Goal: Transaction & Acquisition: Purchase product/service

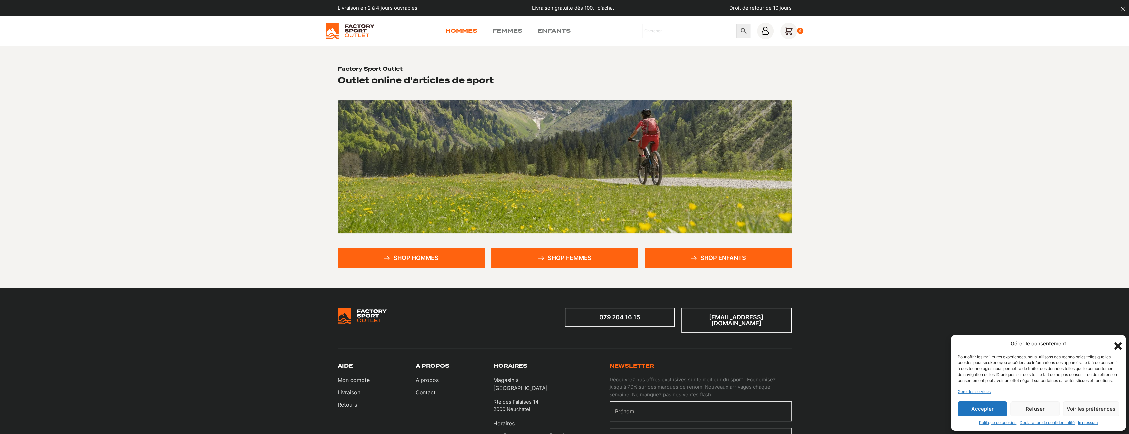
click at [463, 27] on div "Hommes Femmes Enfants Chercher × 0" at bounding box center [565, 31] width 478 height 17
click at [463, 34] on link "Hommes" at bounding box center [462, 31] width 32 height 8
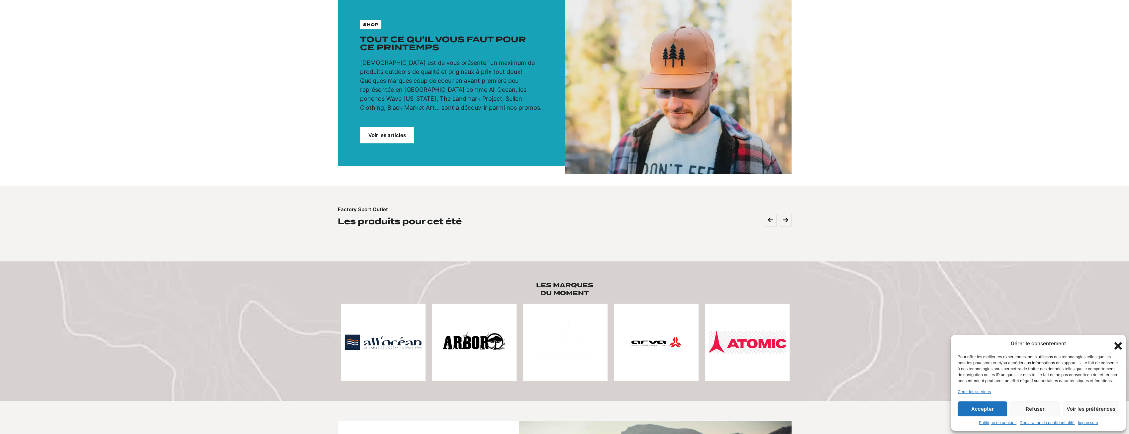
scroll to position [66, 0]
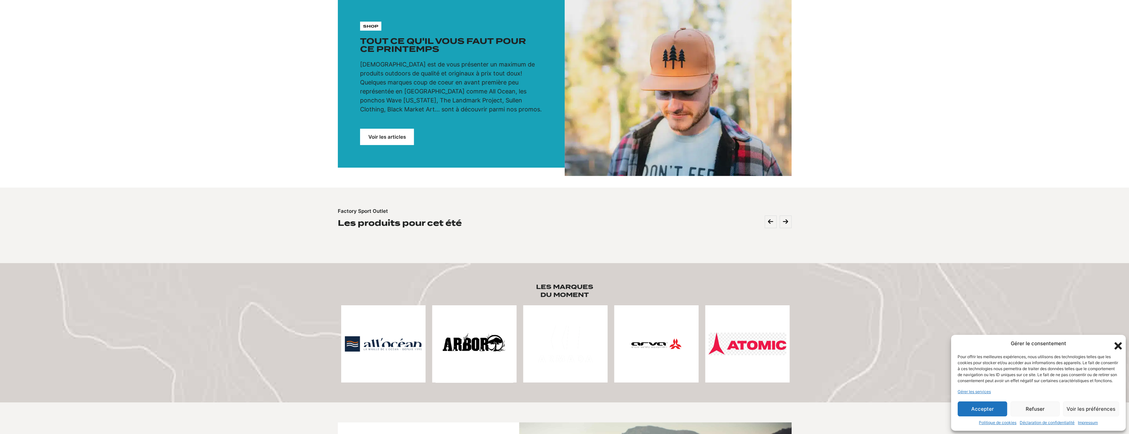
click at [387, 127] on div "shop Tout ce qu'il vous faut pour ce printemps Notre mission est de vous présen…" at bounding box center [451, 83] width 227 height 168
click at [388, 133] on link "Voir les articles" at bounding box center [387, 137] width 54 height 16
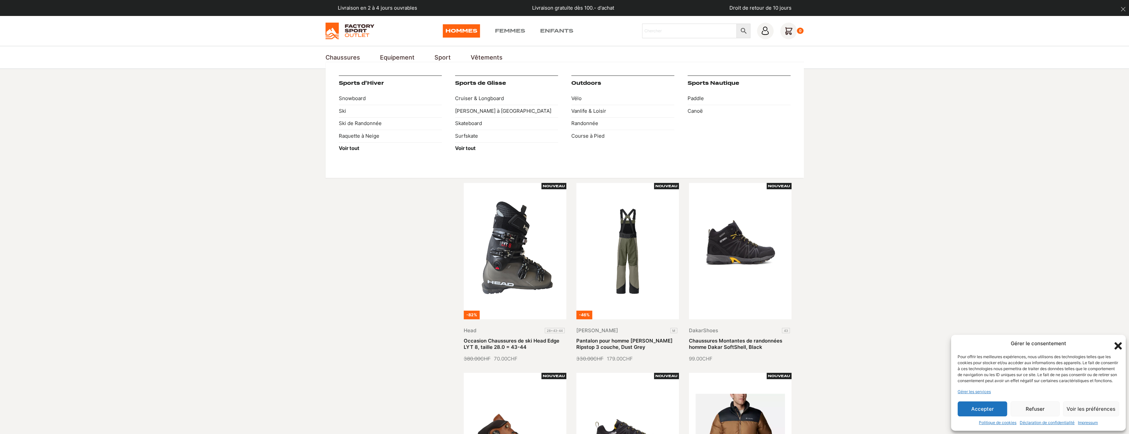
click at [442, 62] on div "Sports d'Hiver Snowboard Ski Ski de Randonnée Raquette à Neige Voir tout Sports…" at bounding box center [565, 120] width 478 height 116
click at [439, 57] on link "Sport" at bounding box center [443, 57] width 16 height 9
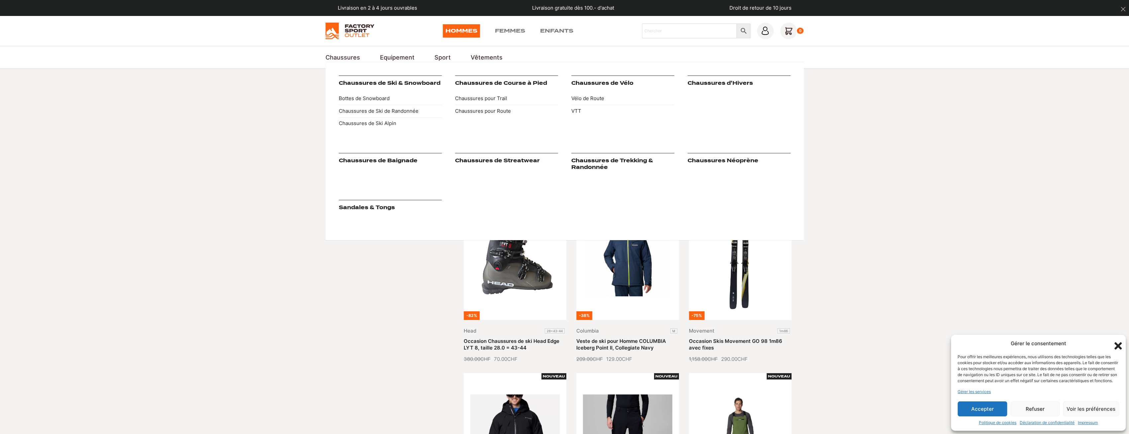
click at [603, 167] on link "Chaussures de Trekking & Randonnée" at bounding box center [612, 163] width 82 height 13
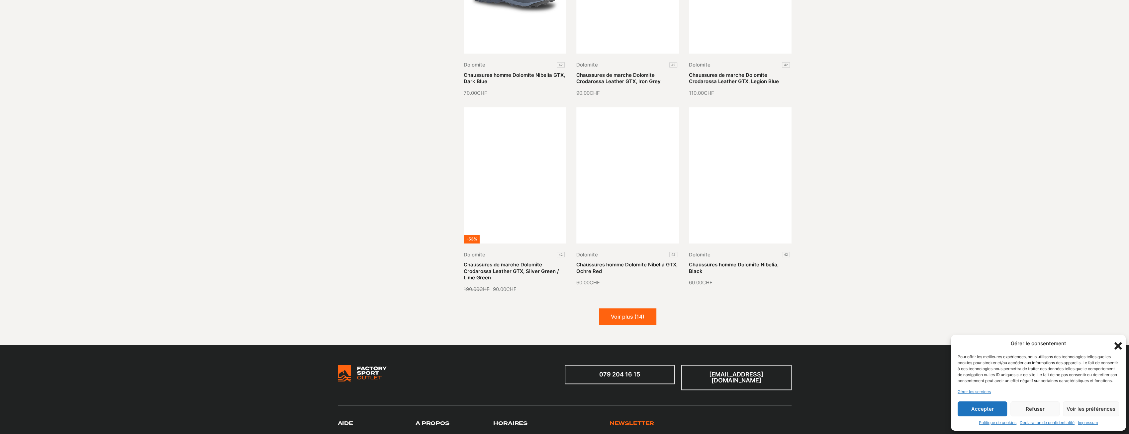
scroll to position [664, 0]
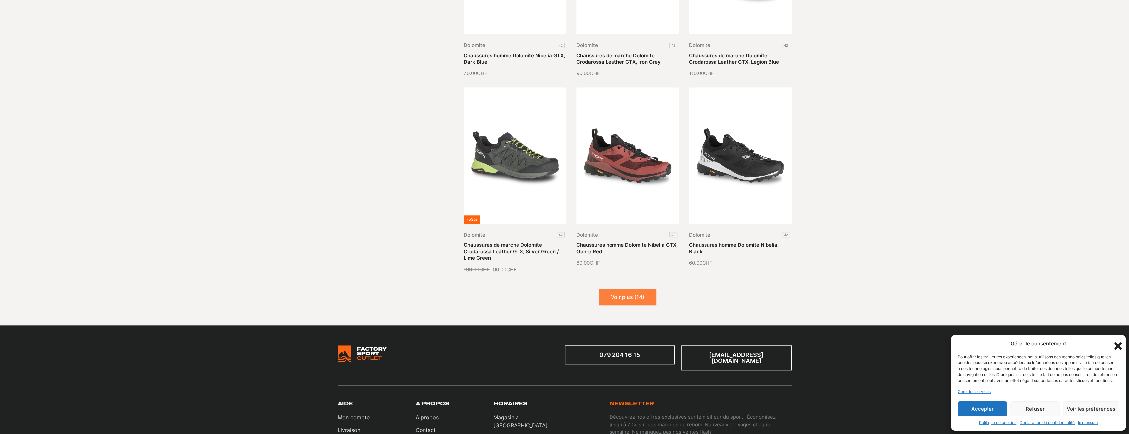
click at [642, 294] on button "Voir plus (14)" at bounding box center [627, 296] width 57 height 17
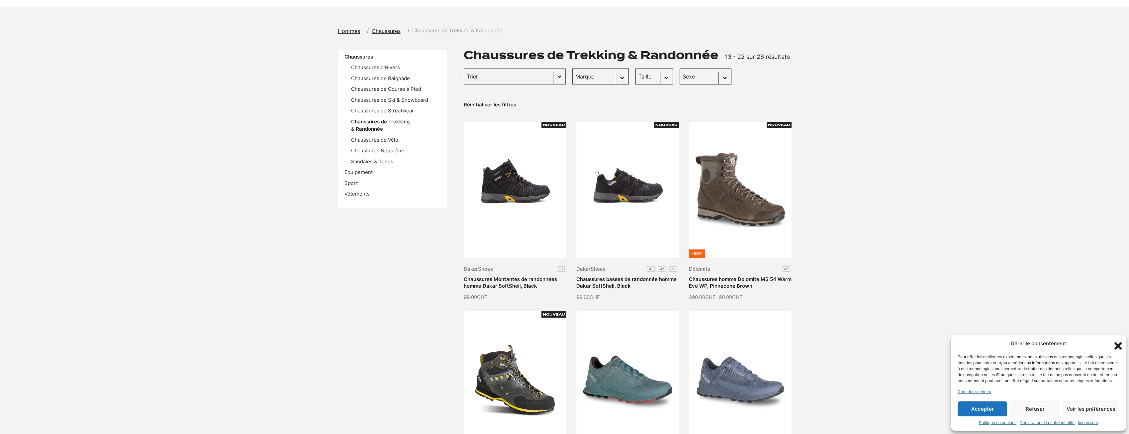
scroll to position [0, 0]
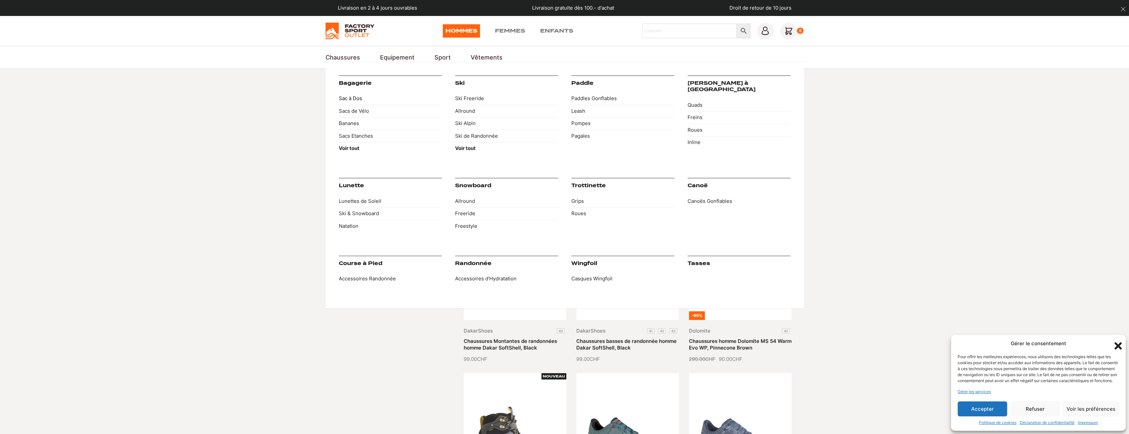
click at [349, 100] on link "Sac à Dos" at bounding box center [390, 98] width 103 height 13
